Goal: Information Seeking & Learning: Check status

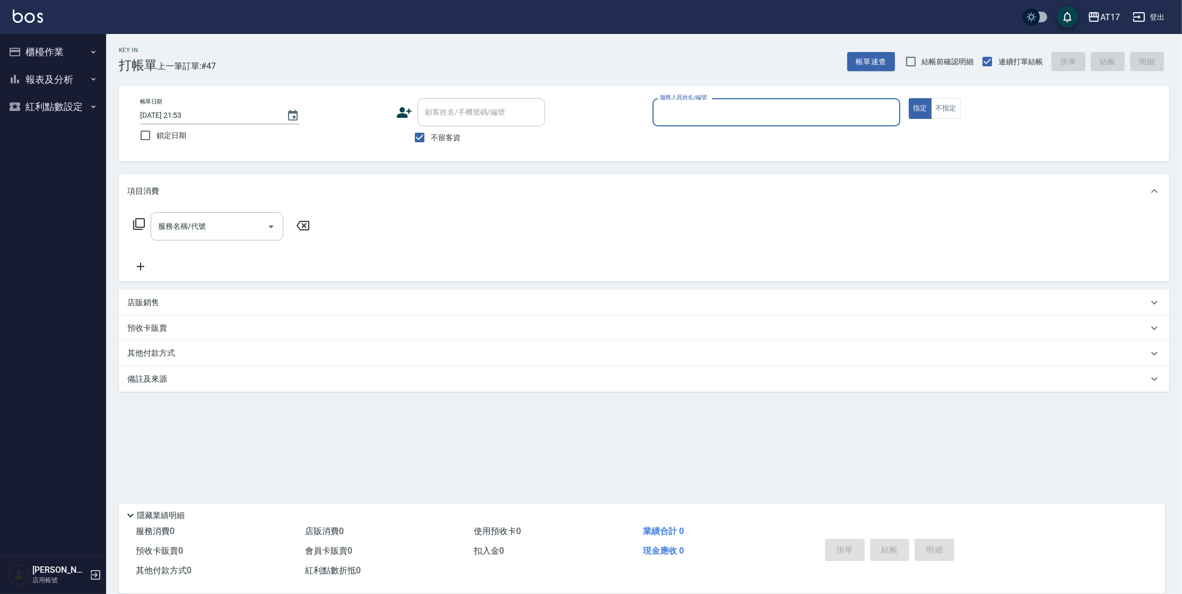
click at [75, 86] on button "報表及分析" at bounding box center [53, 80] width 98 height 28
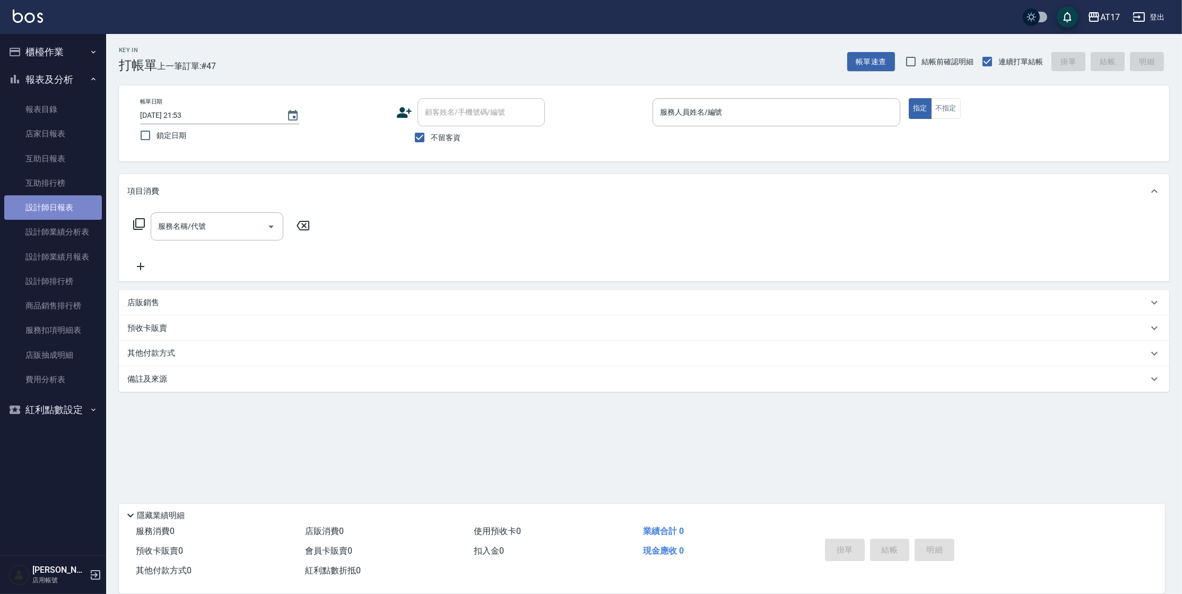
click at [71, 209] on link "設計師日報表" at bounding box center [53, 207] width 98 height 24
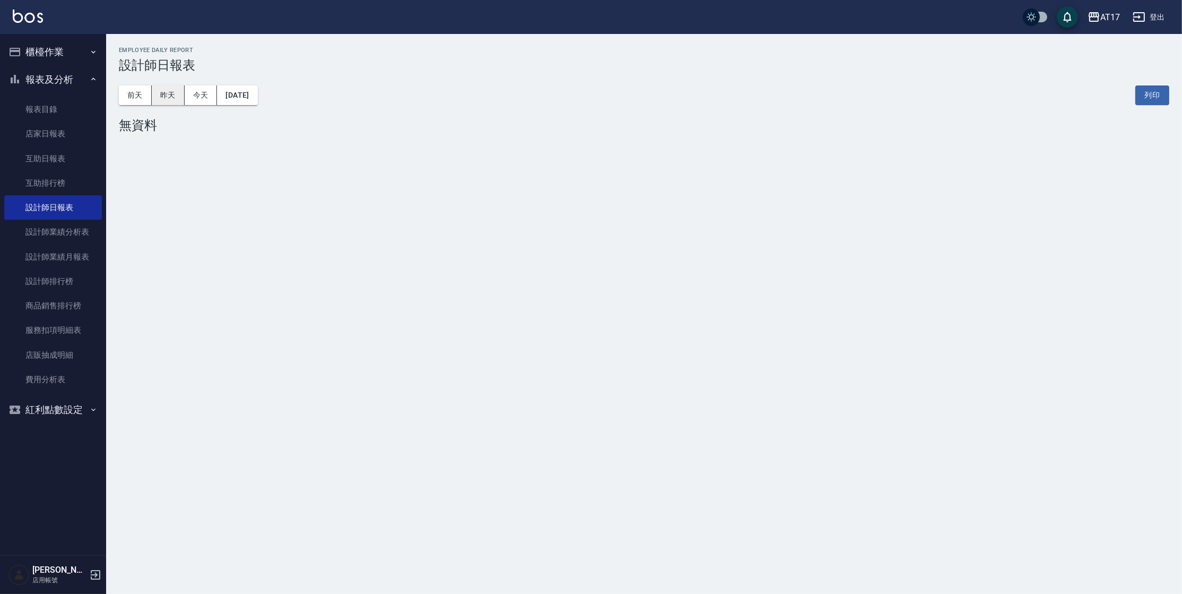
click at [160, 96] on button "昨天" at bounding box center [168, 95] width 33 height 20
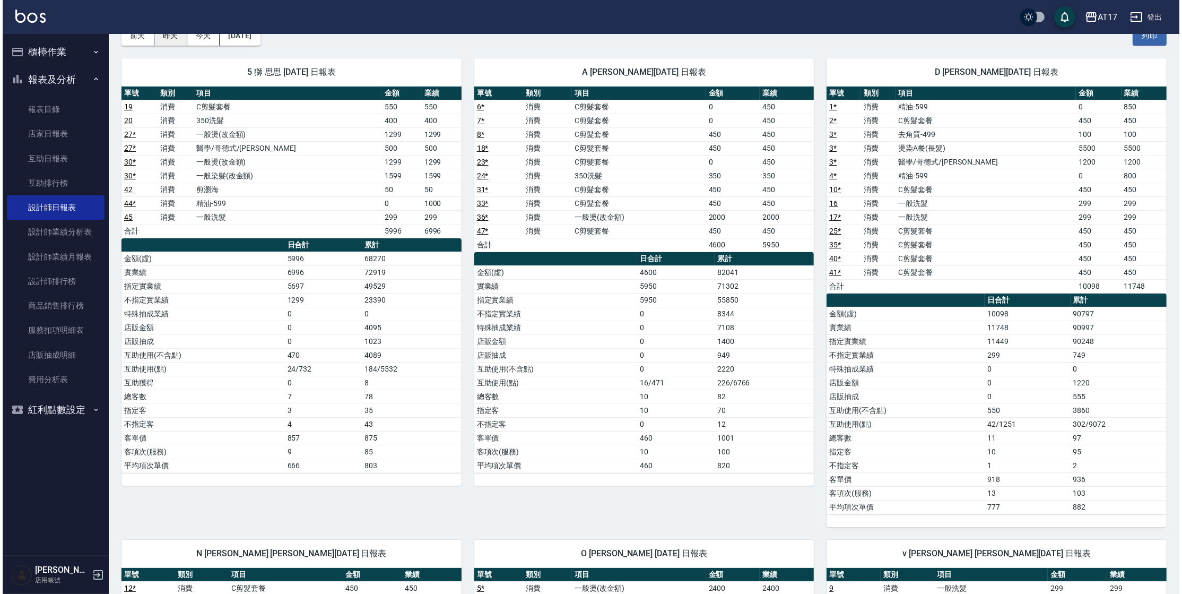
scroll to position [58, 0]
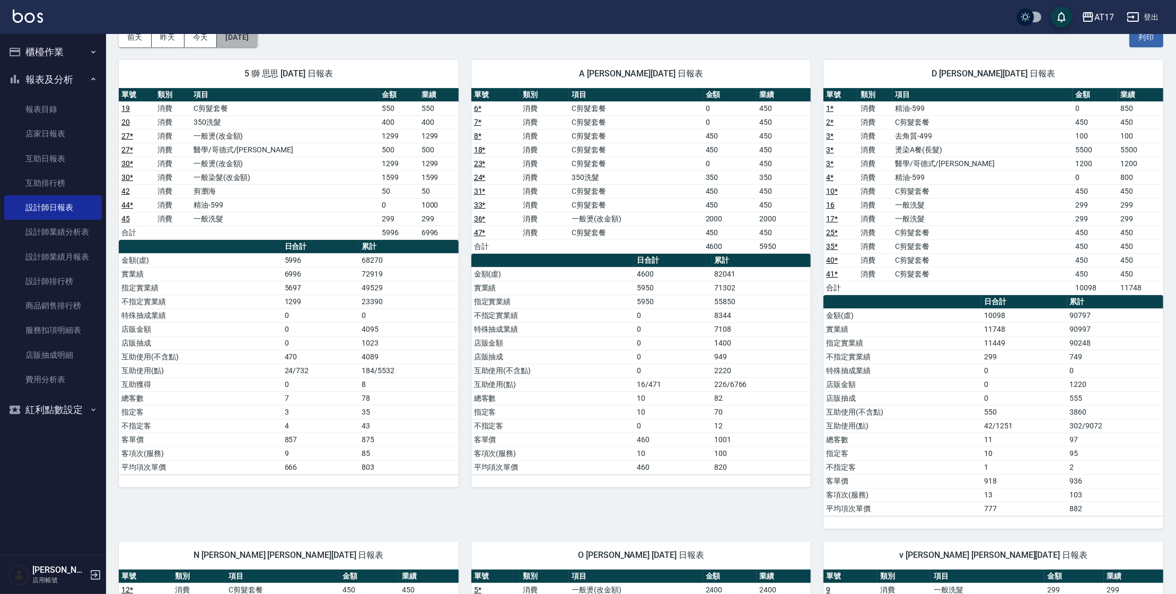
click at [250, 38] on button "[DATE]" at bounding box center [237, 38] width 40 height 20
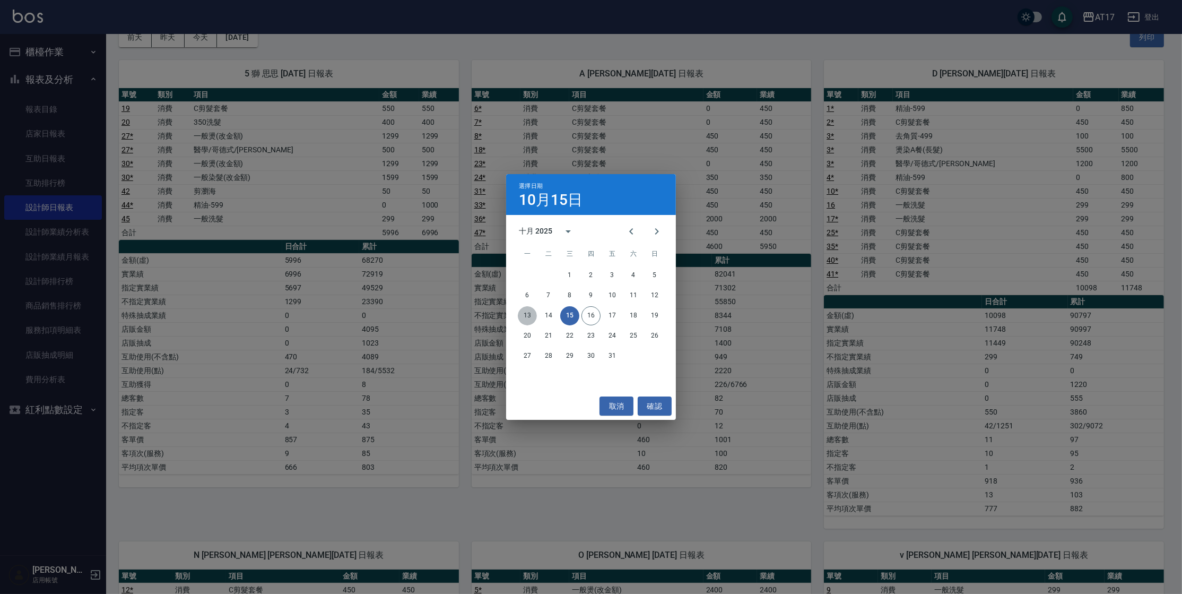
click at [529, 317] on button "13" at bounding box center [527, 315] width 19 height 19
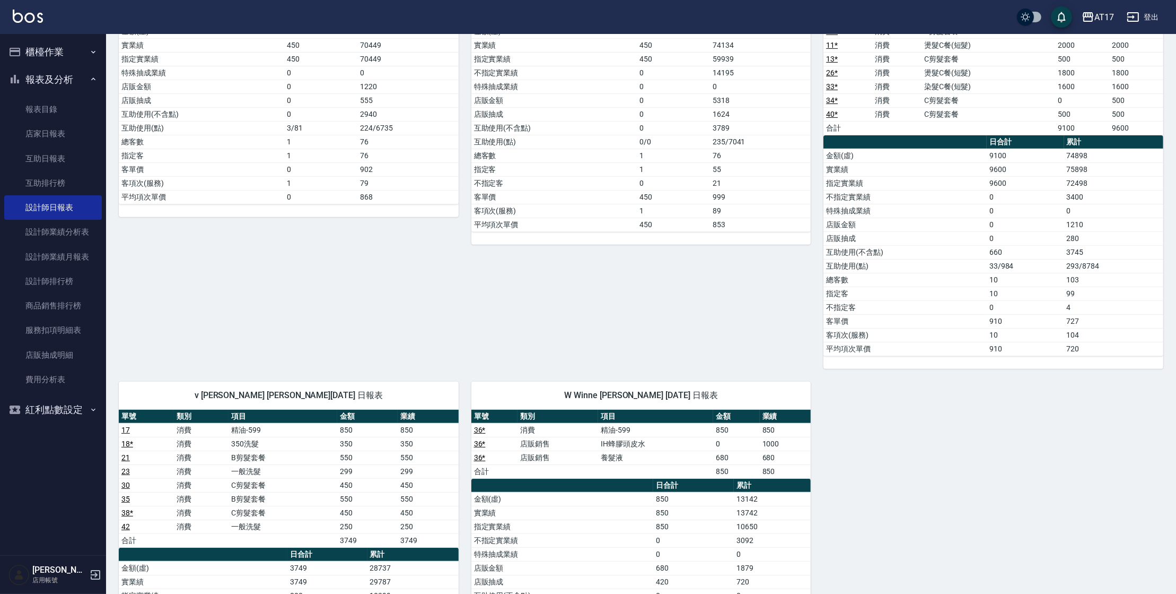
scroll to position [675, 0]
